Goal: Task Accomplishment & Management: Manage account settings

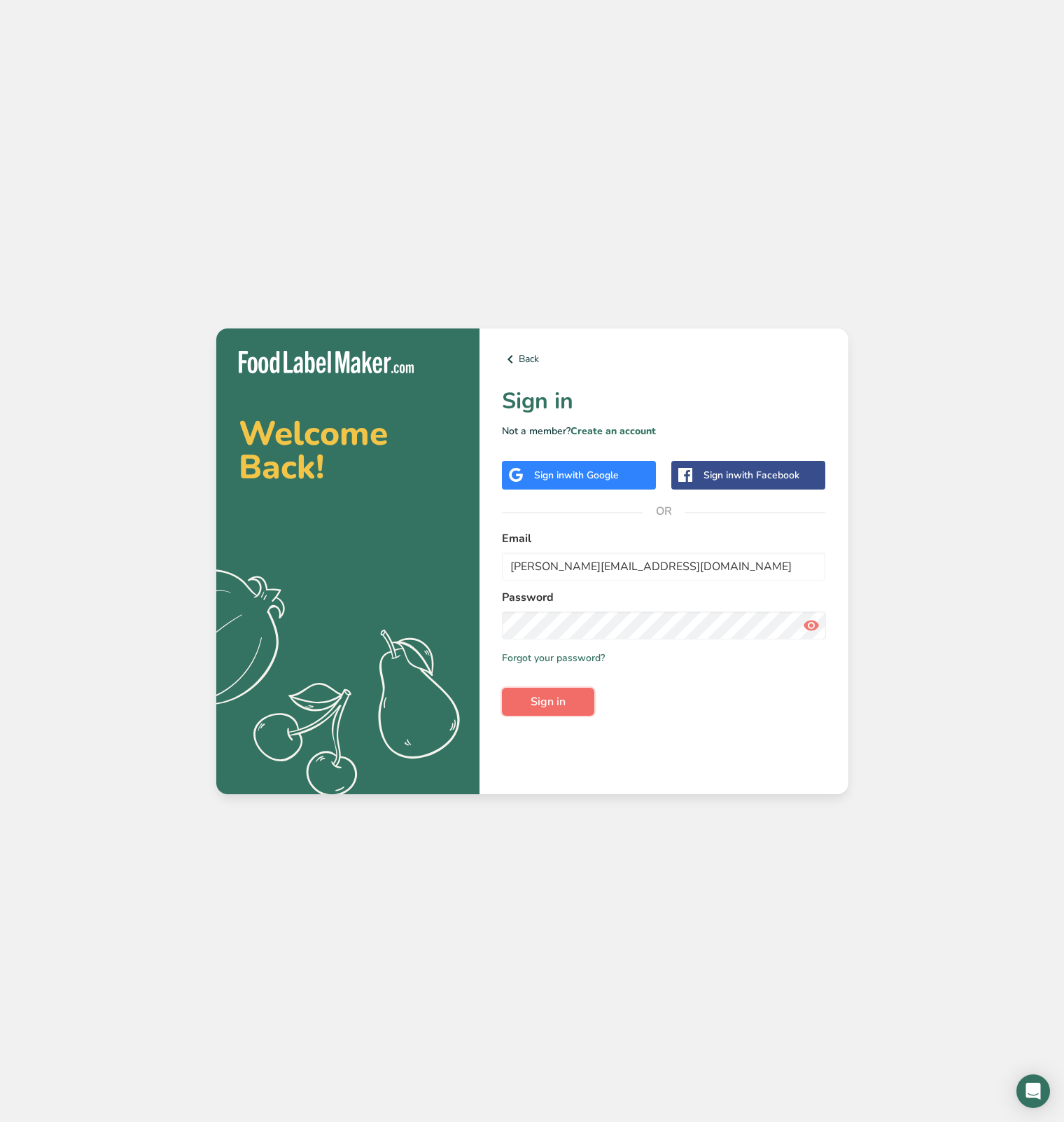
click at [570, 707] on button "Sign in" at bounding box center [548, 701] width 92 height 28
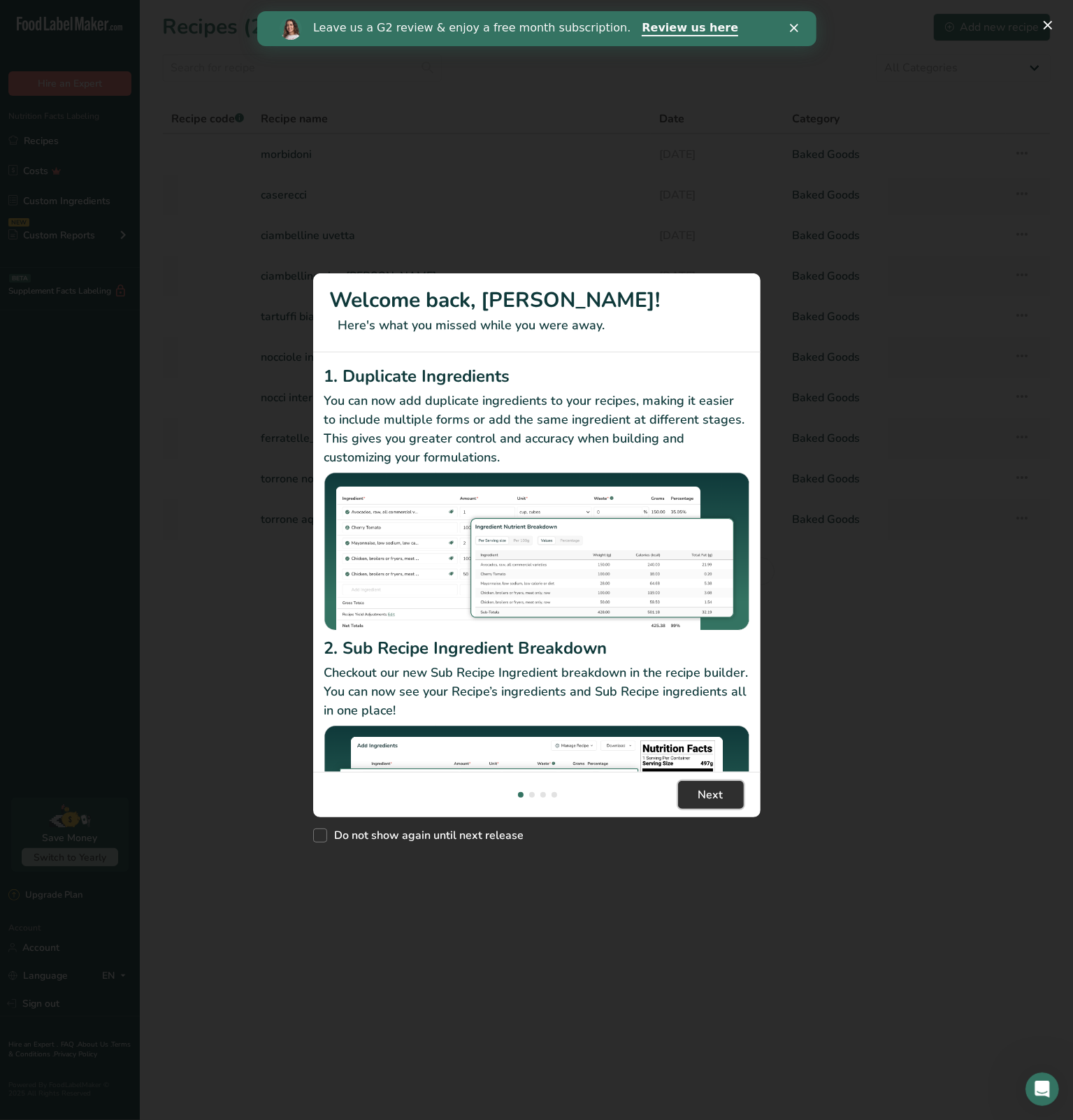
click at [721, 799] on span "Next" at bounding box center [710, 794] width 25 height 16
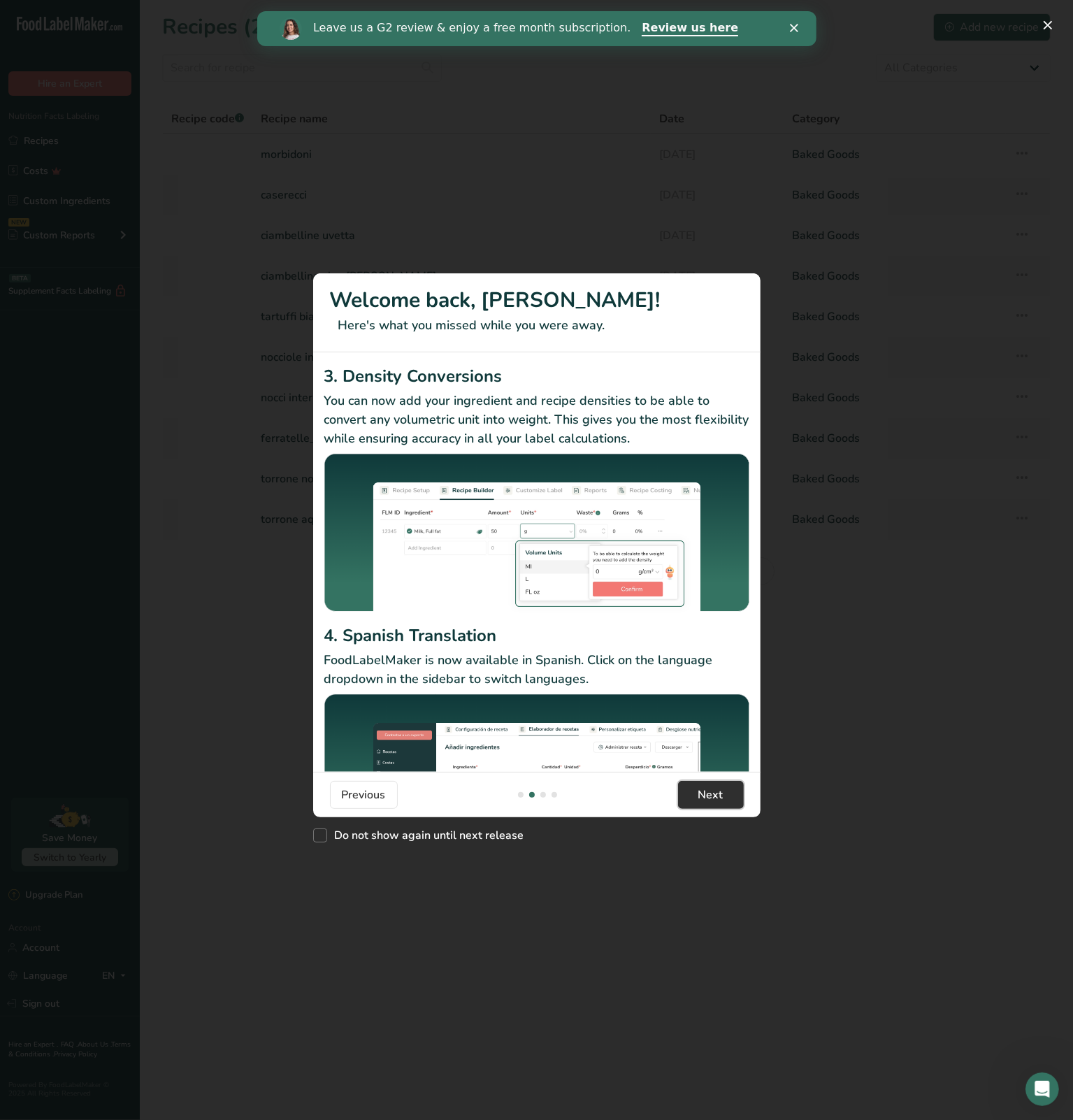
click at [730, 806] on button "Next" at bounding box center [711, 795] width 65 height 28
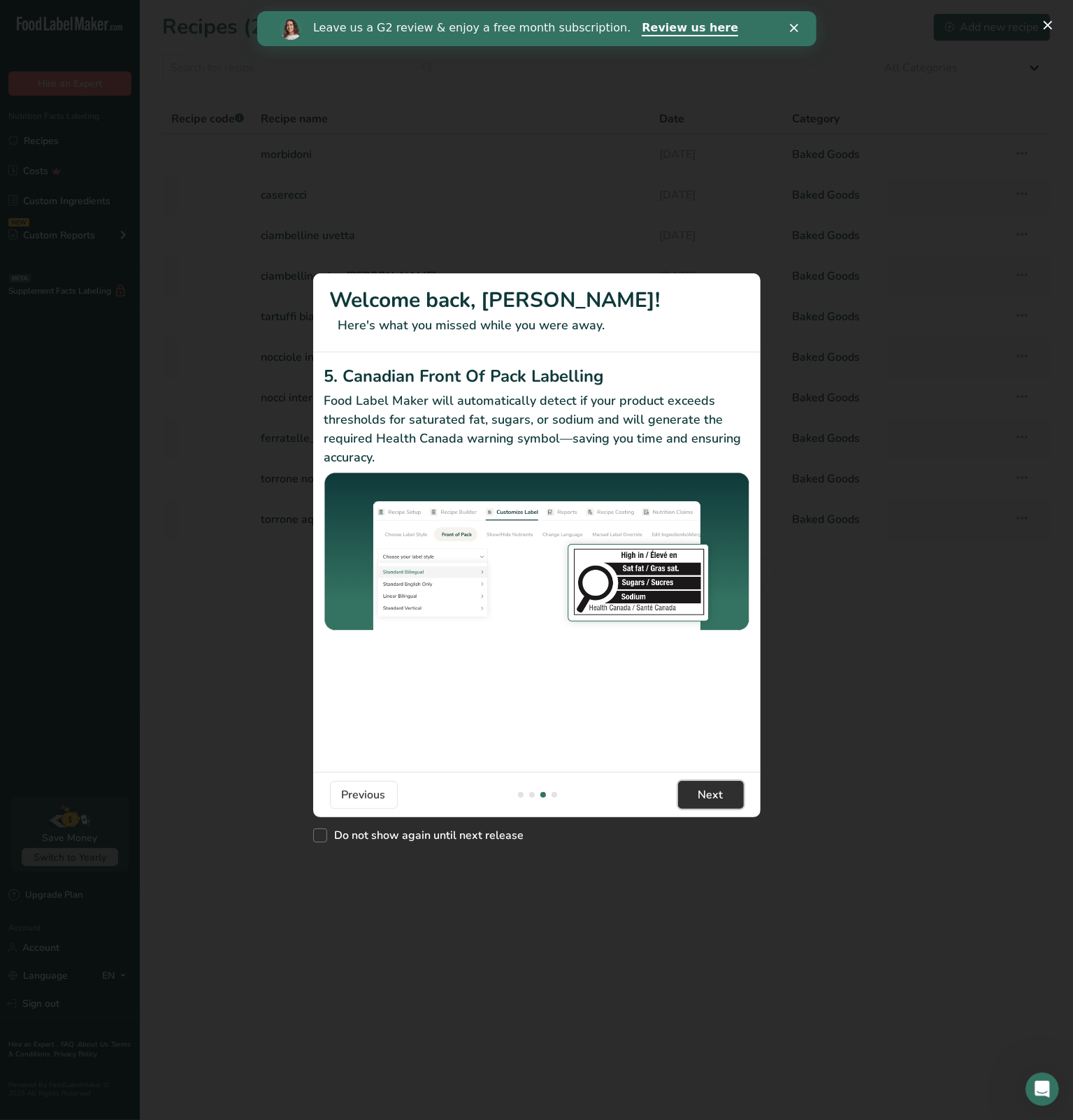
click at [720, 795] on span "Next" at bounding box center [710, 794] width 25 height 16
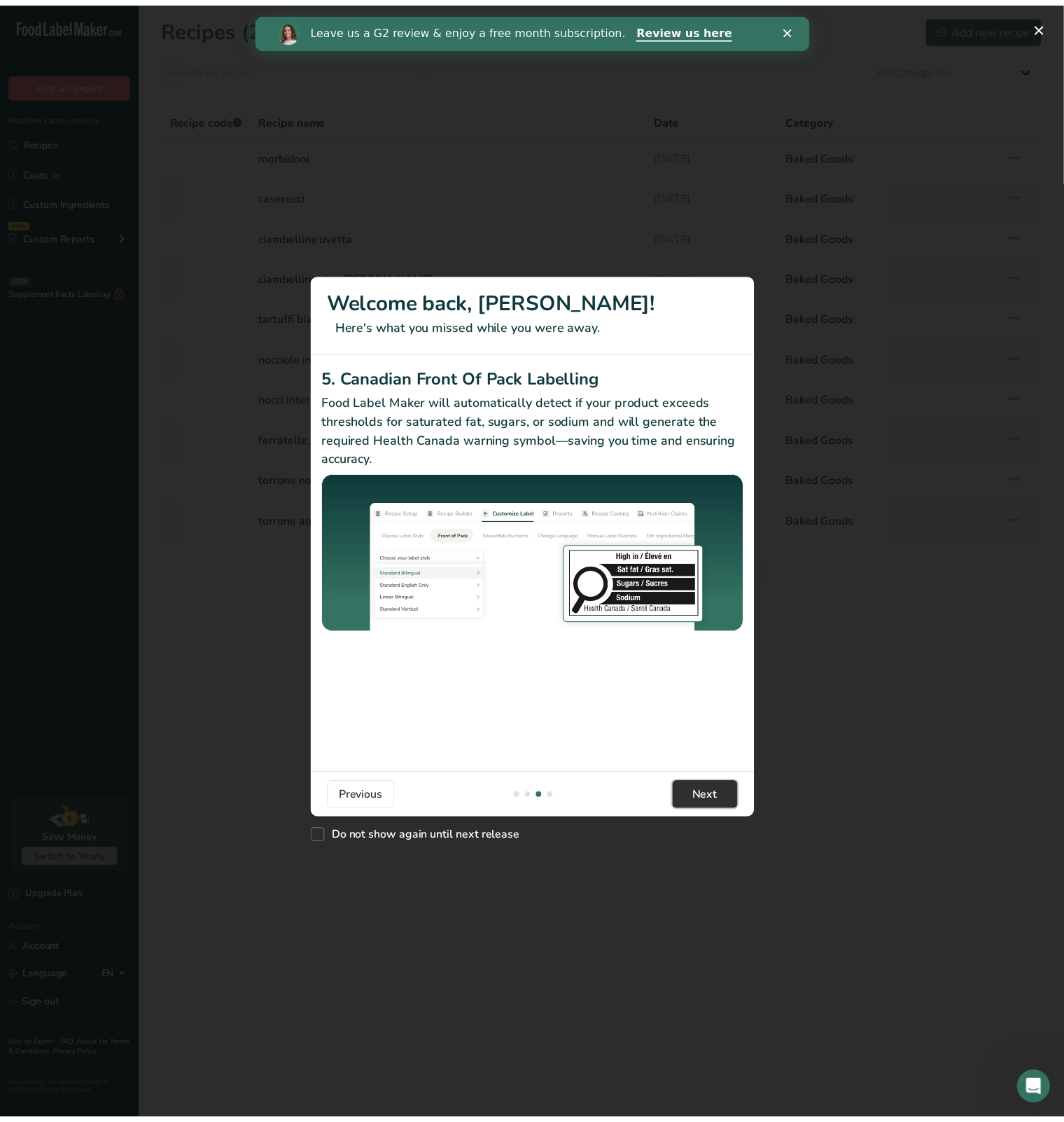
scroll to position [0, 1344]
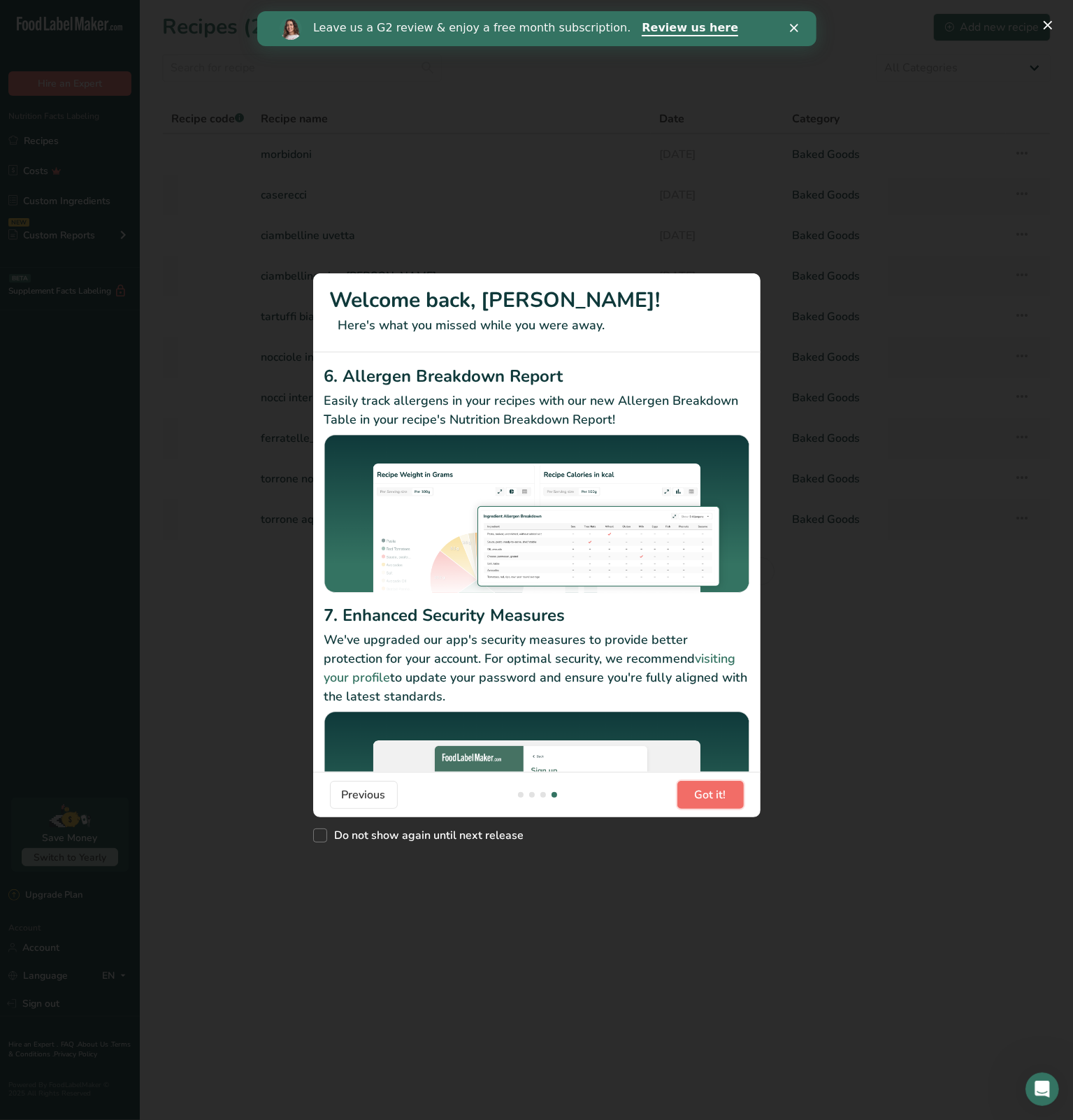
click at [720, 795] on span "Got it!" at bounding box center [710, 794] width 32 height 16
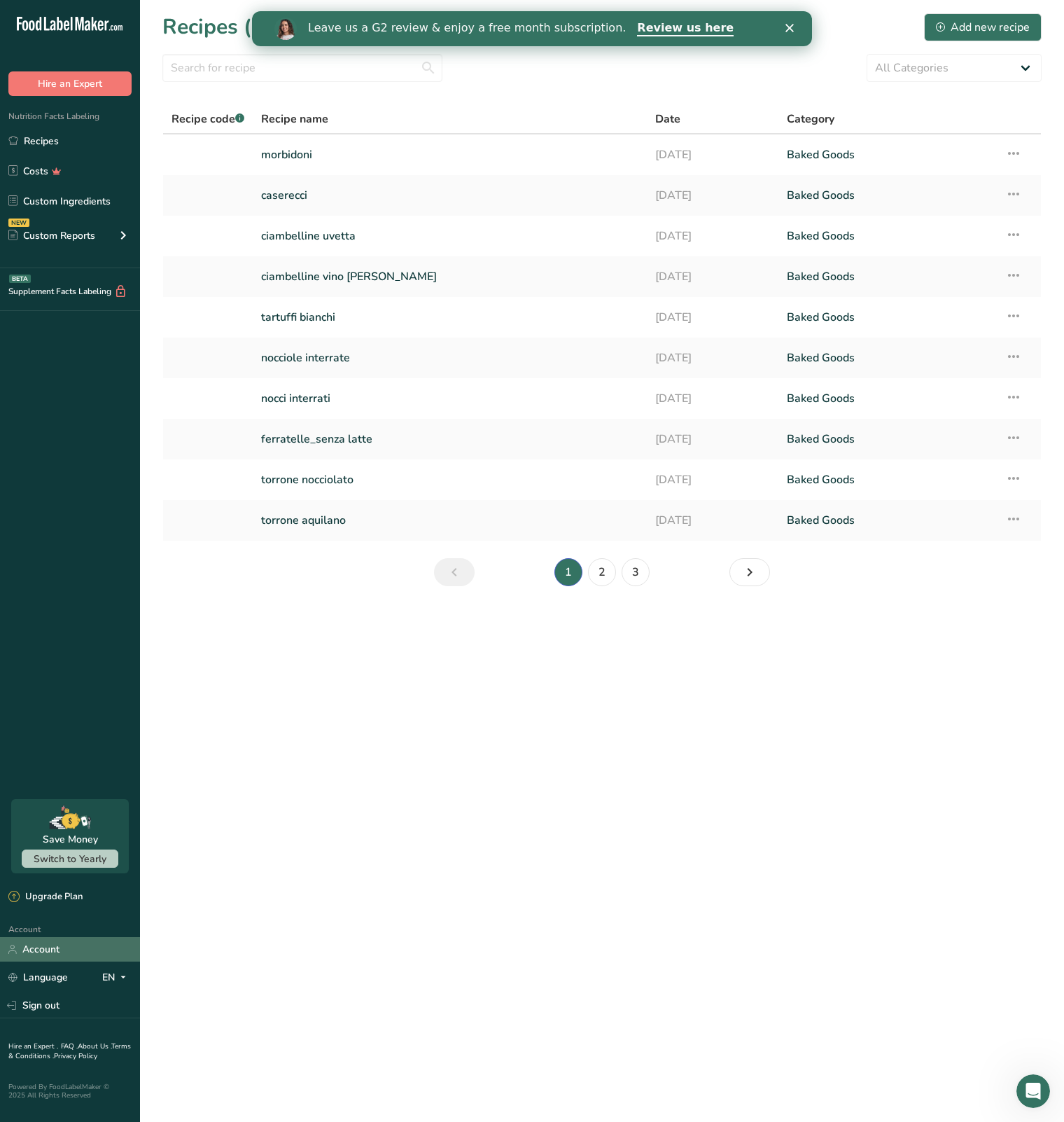
click at [42, 942] on link "Account" at bounding box center [70, 949] width 140 height 24
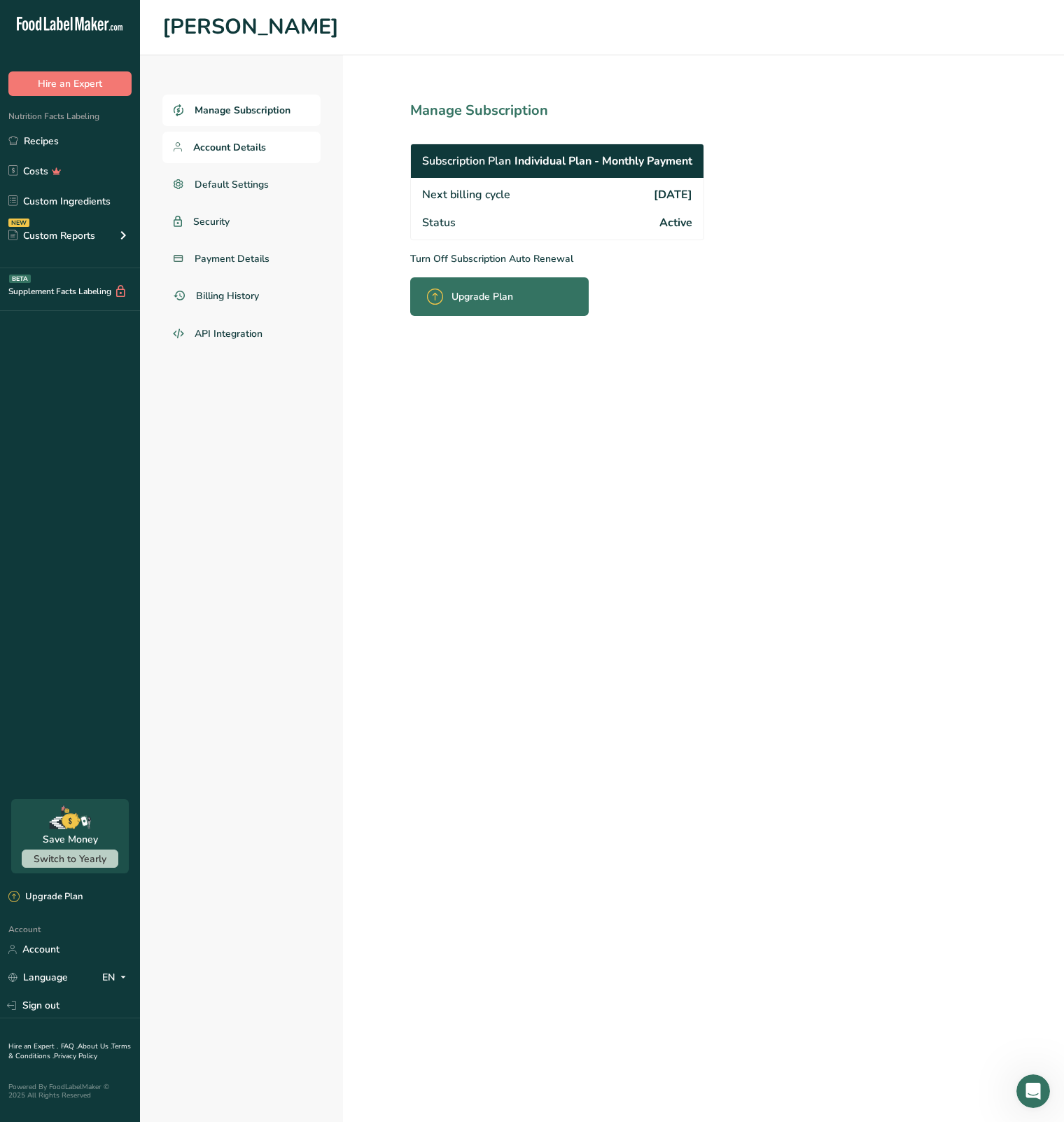
click at [266, 138] on link "Account Details" at bounding box center [241, 147] width 158 height 32
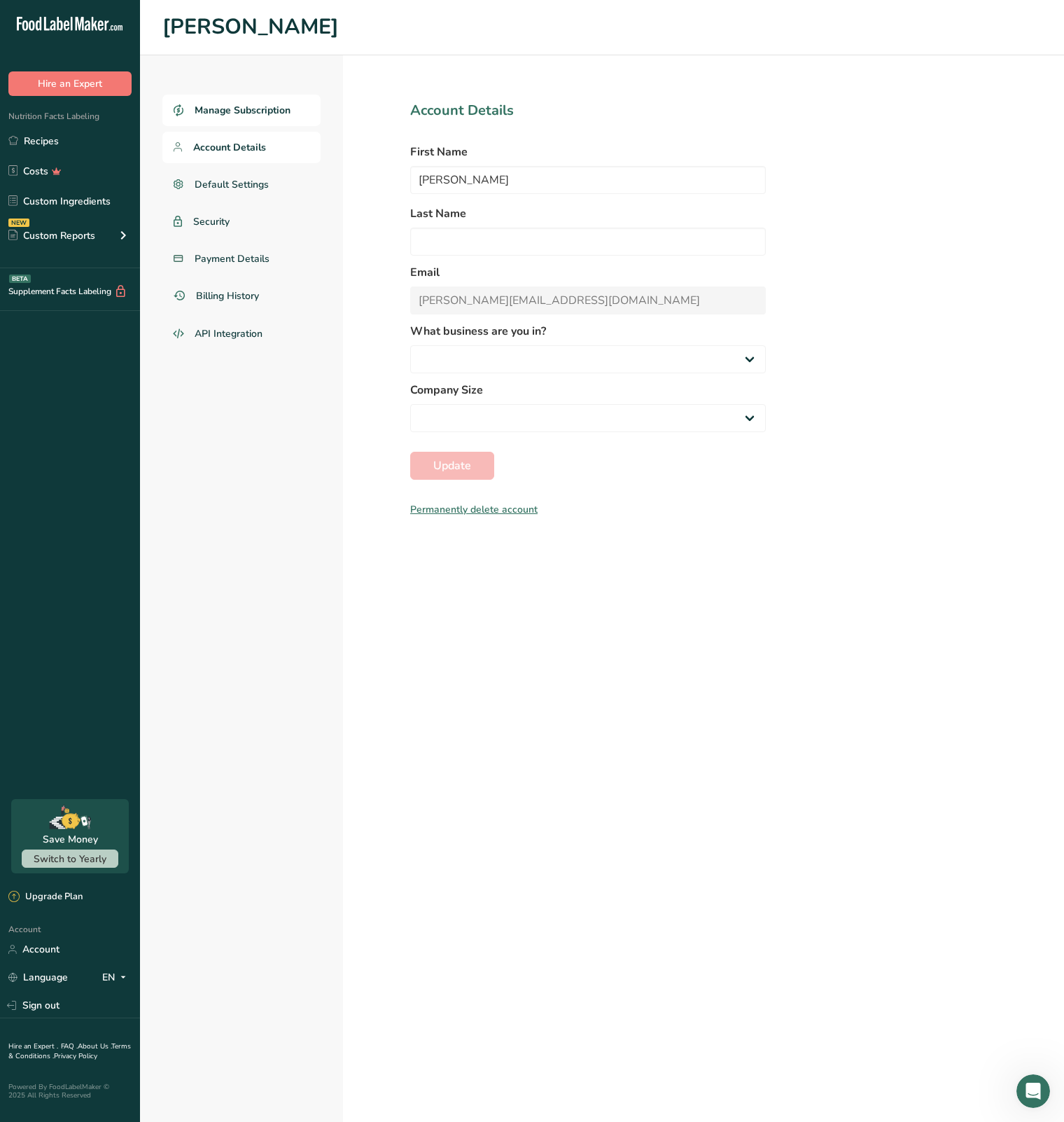
select select
click at [266, 121] on link "Manage Subscription" at bounding box center [241, 110] width 158 height 32
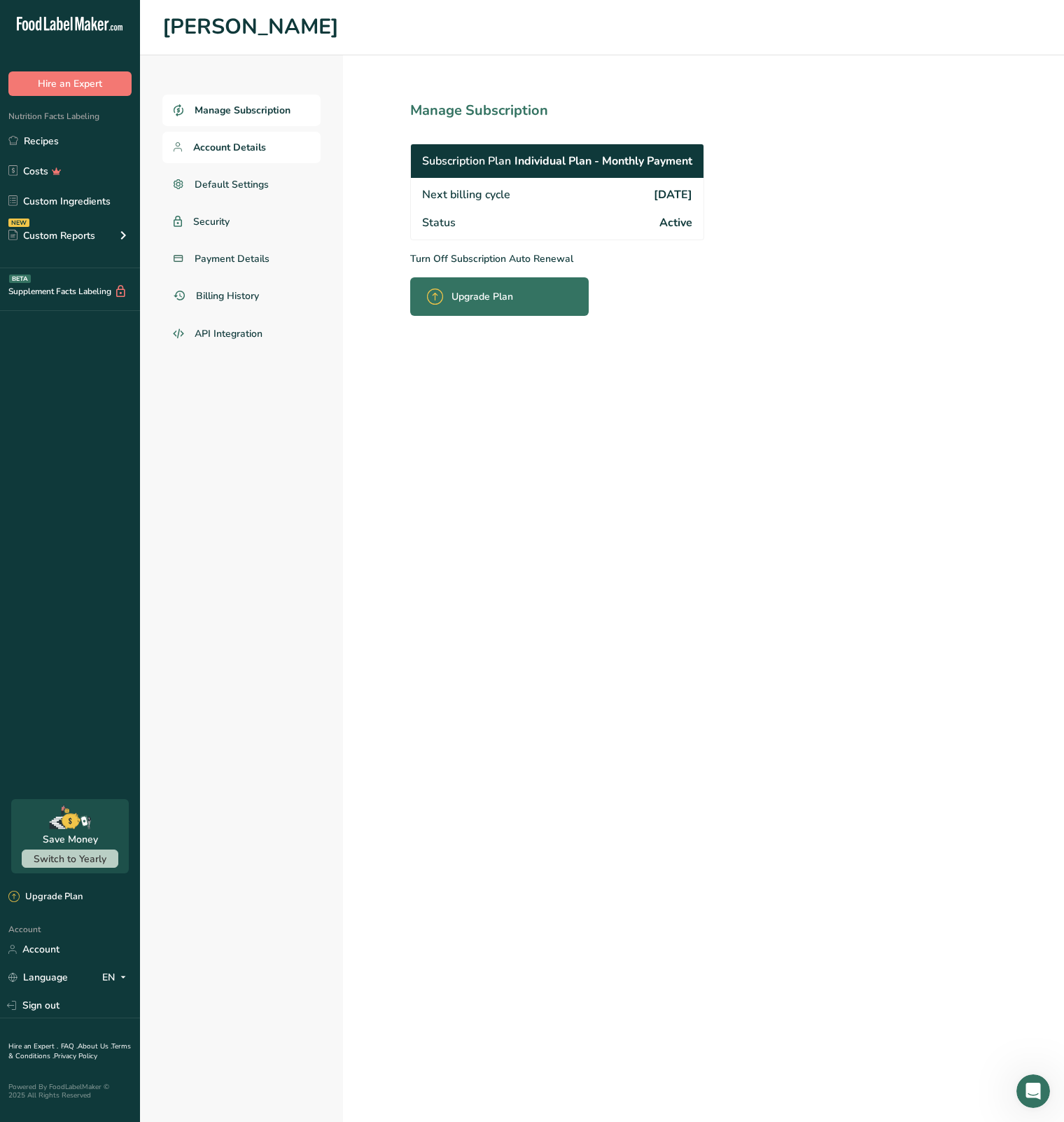
click at [259, 149] on span "Account Details" at bounding box center [229, 147] width 72 height 15
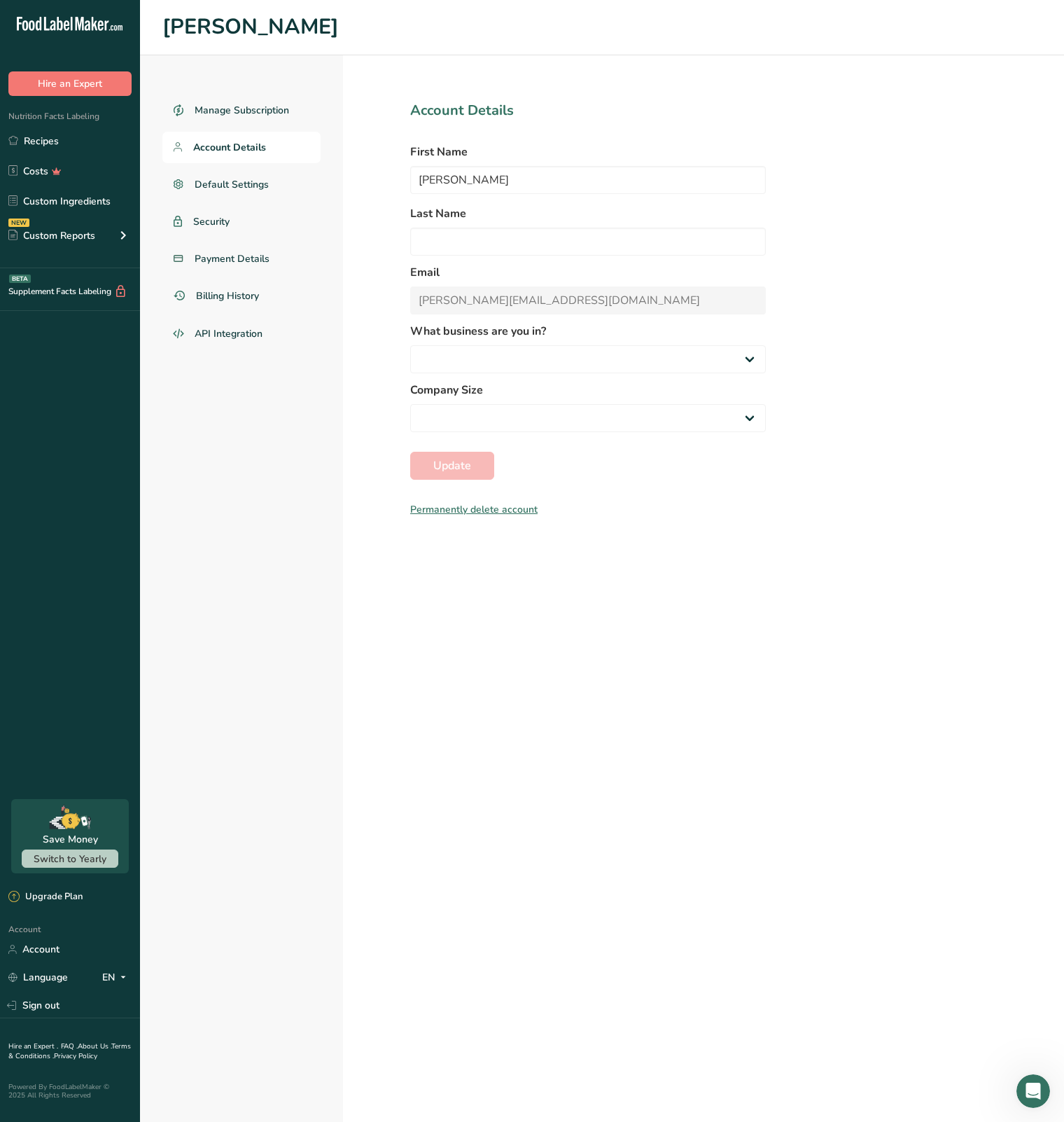
select select
click at [222, 266] on link "Payment Details" at bounding box center [241, 259] width 158 height 32
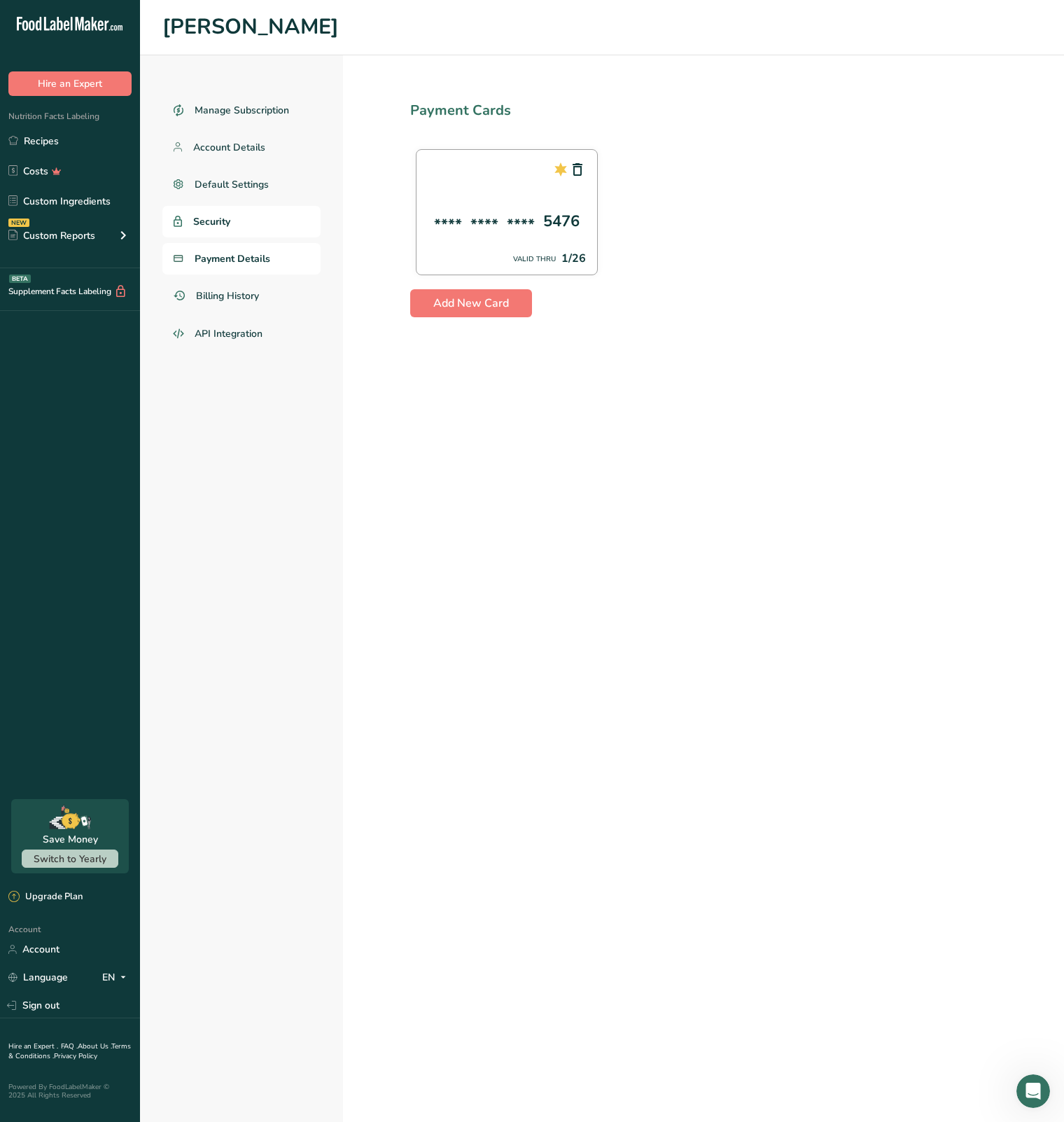
click at [238, 209] on link "Security" at bounding box center [241, 222] width 158 height 32
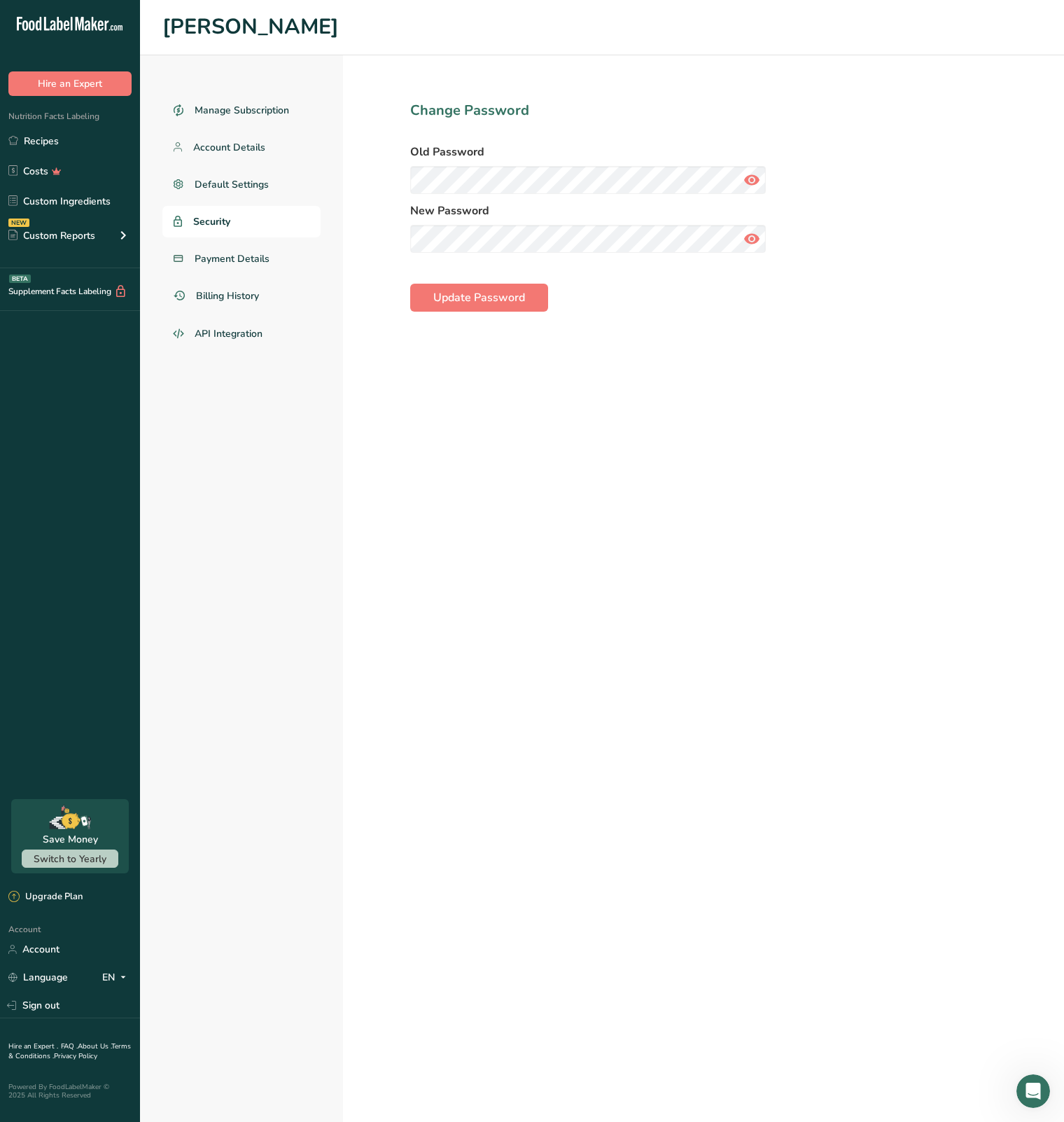
click at [221, 278] on ul "Manage Subscription Account Details Default Settings Security Payment Details B…" at bounding box center [241, 223] width 158 height 256
click at [219, 292] on span "Billing History" at bounding box center [228, 296] width 66 height 15
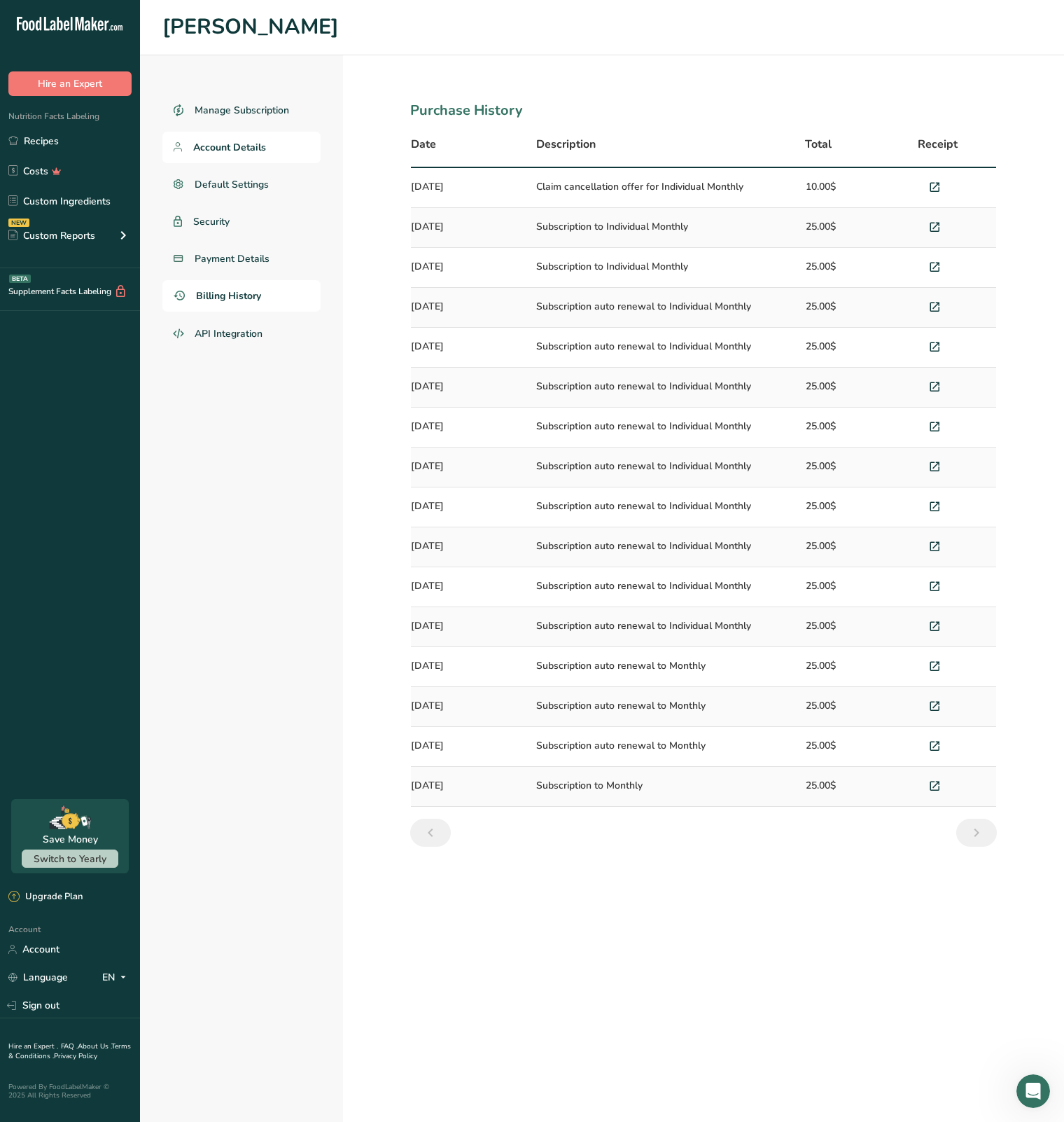
click at [267, 146] on link "Account Details" at bounding box center [241, 147] width 158 height 32
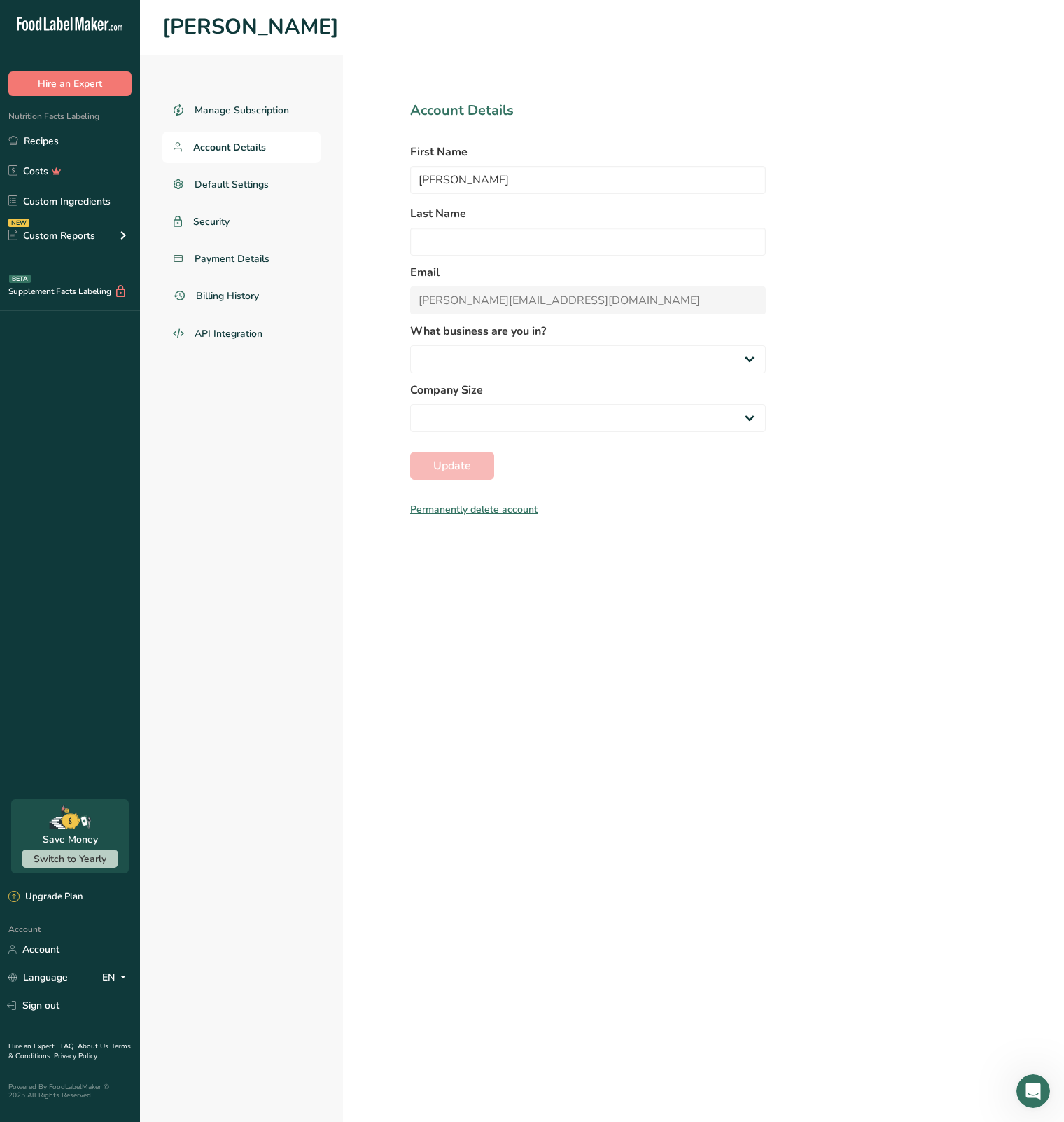
select select
click at [269, 117] on link "Manage Subscription" at bounding box center [241, 110] width 158 height 32
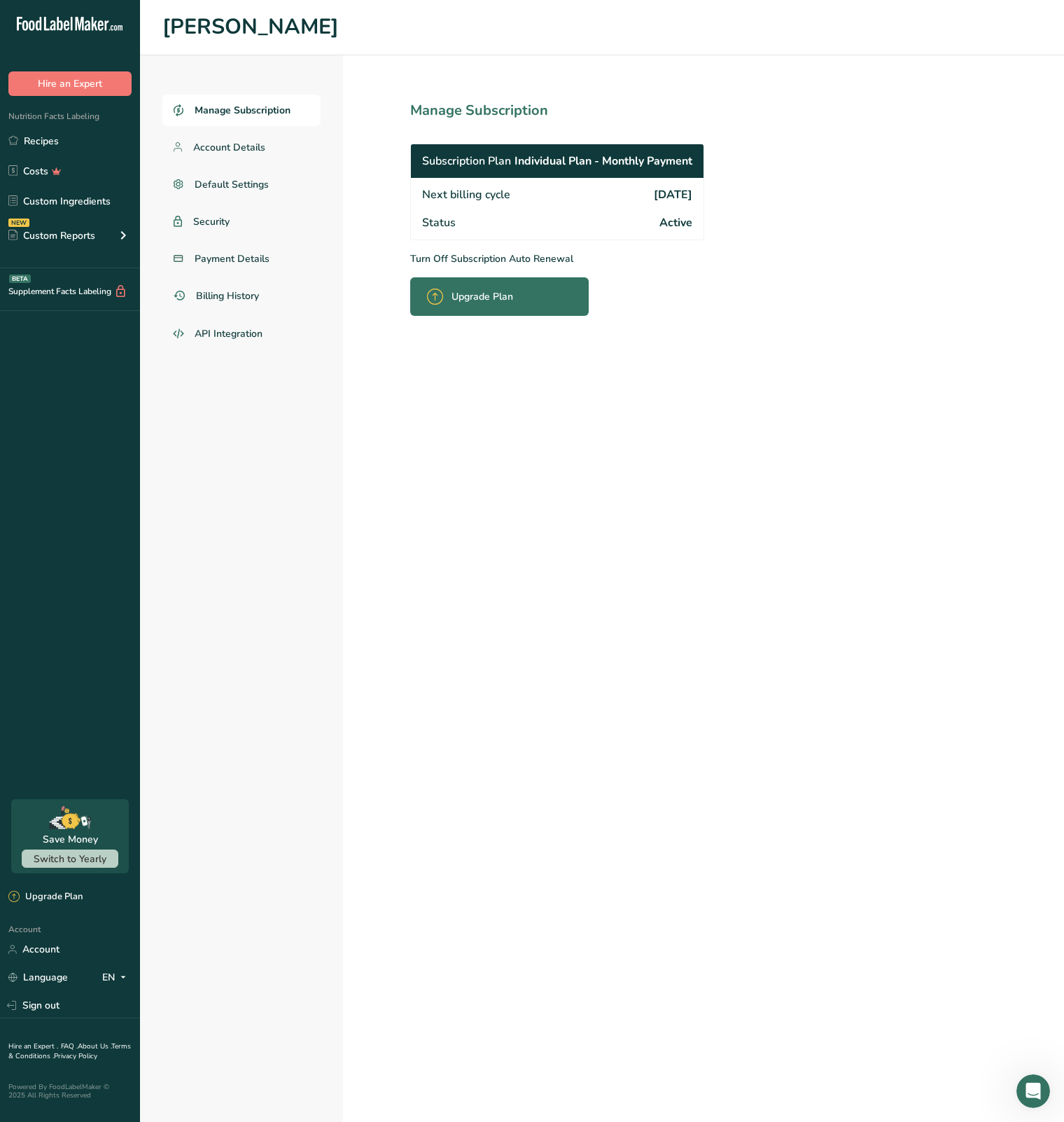
click at [487, 260] on p "Turn Off Subscription Auto Renewal" at bounding box center [588, 258] width 355 height 15
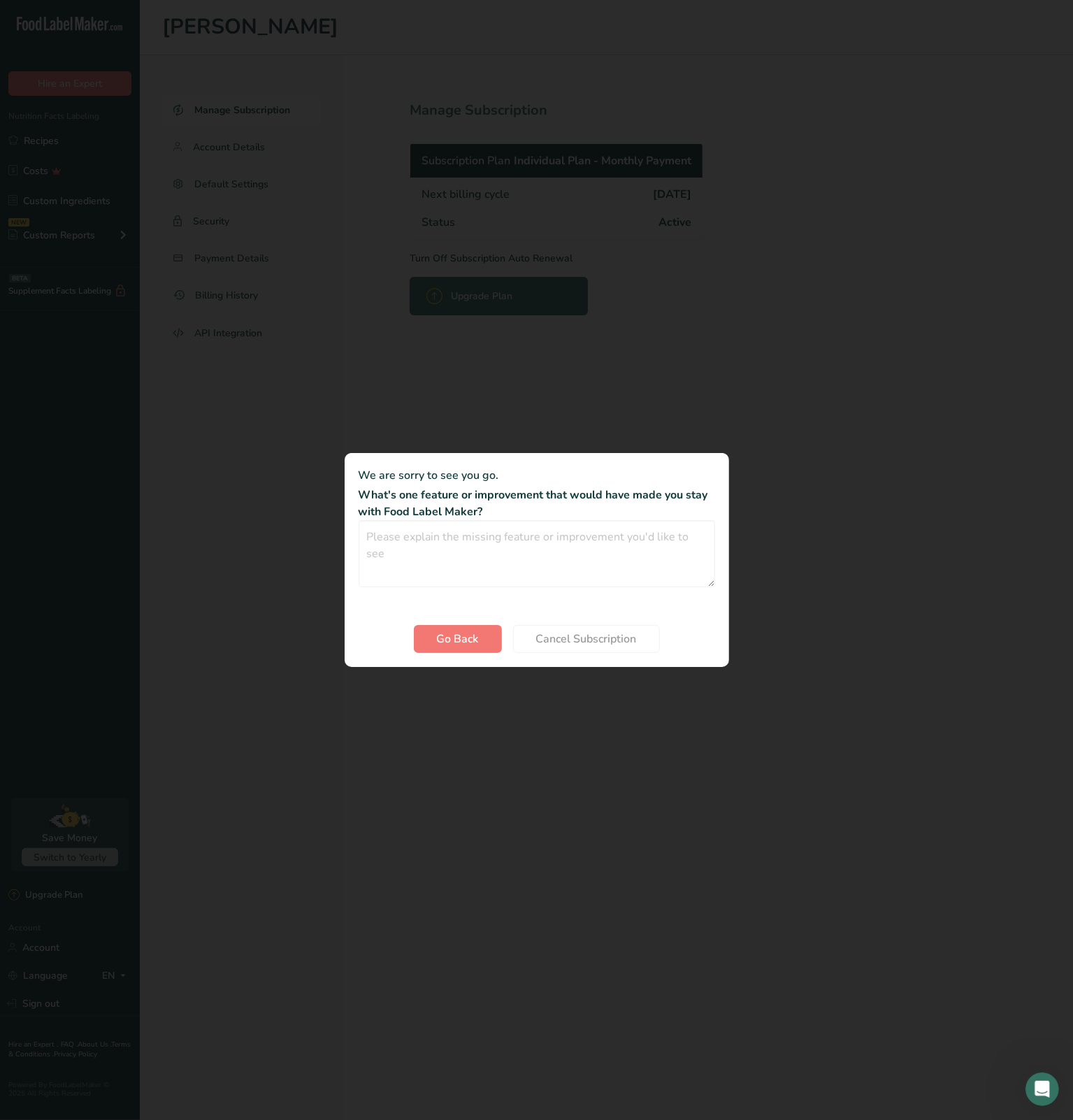
click at [571, 656] on section "We are sorry to see you go. What's one feature or improvement that would have m…" at bounding box center [536, 560] width 385 height 213
click at [652, 410] on div "Cancel subscription modal" at bounding box center [536, 560] width 1073 height 1120
click at [493, 648] on button "Go Back" at bounding box center [458, 639] width 88 height 28
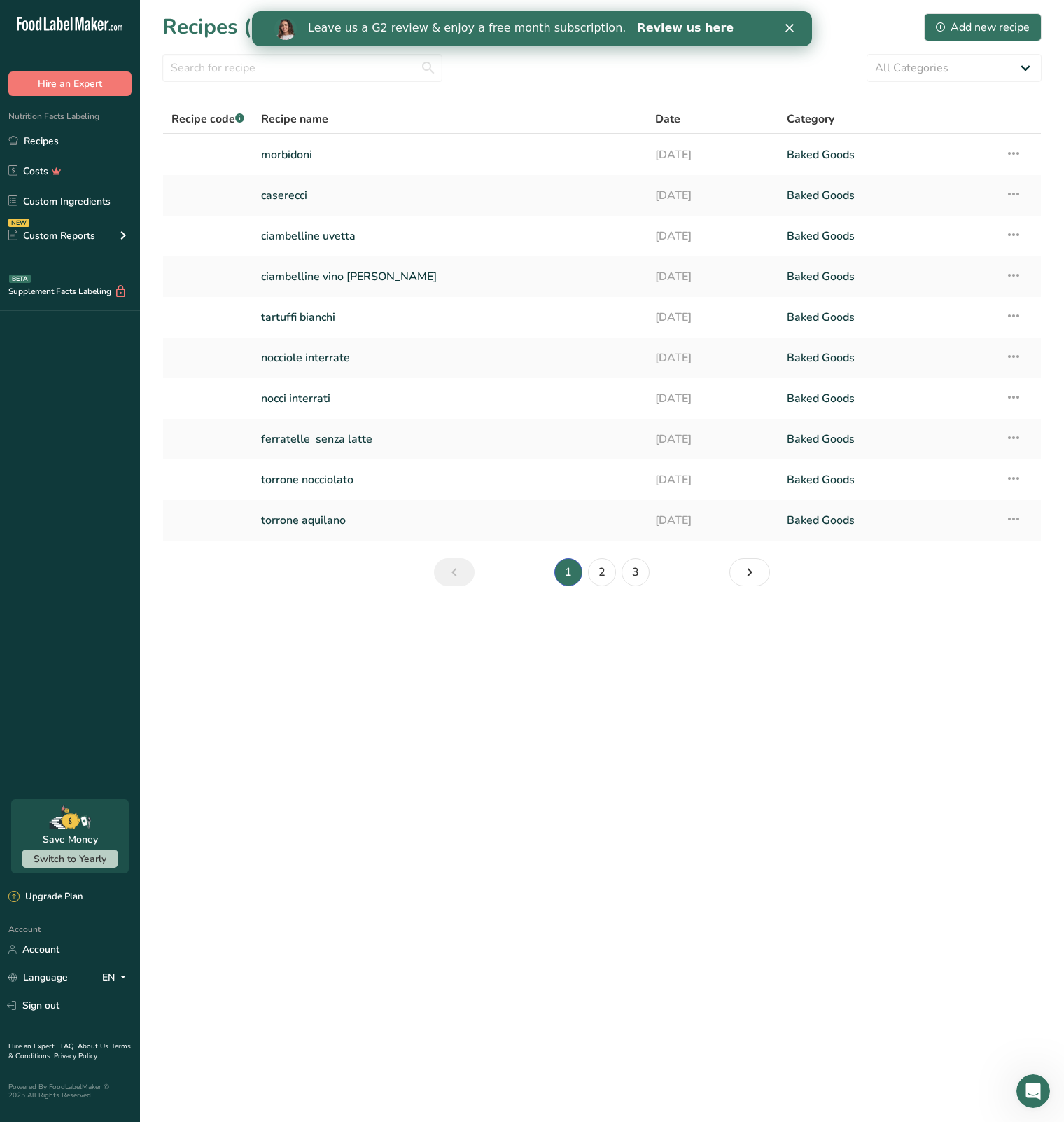
click at [637, 31] on link "Review us here" at bounding box center [685, 28] width 97 height 16
